Goal: Navigation & Orientation: Go to known website

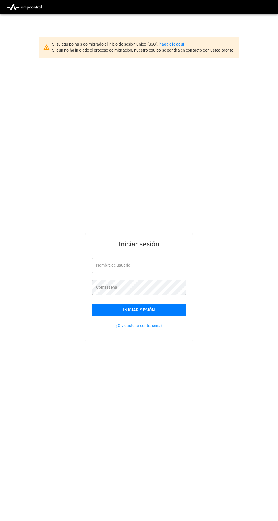
click at [168, 273] on input "Nombre de usuario" at bounding box center [139, 265] width 94 height 15
type input "**********"
